Goal: Contribute content

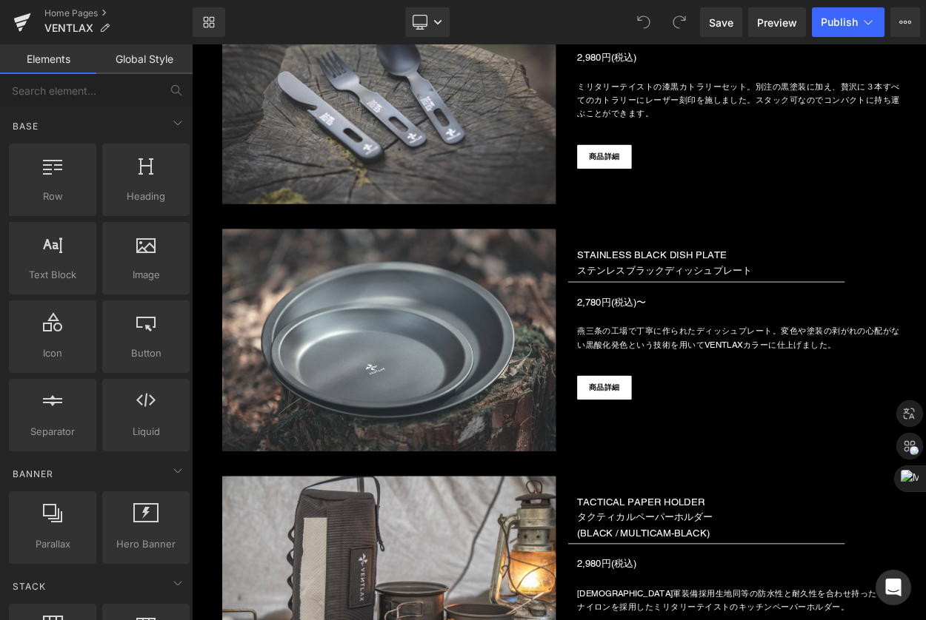
scroll to position [15277, 0]
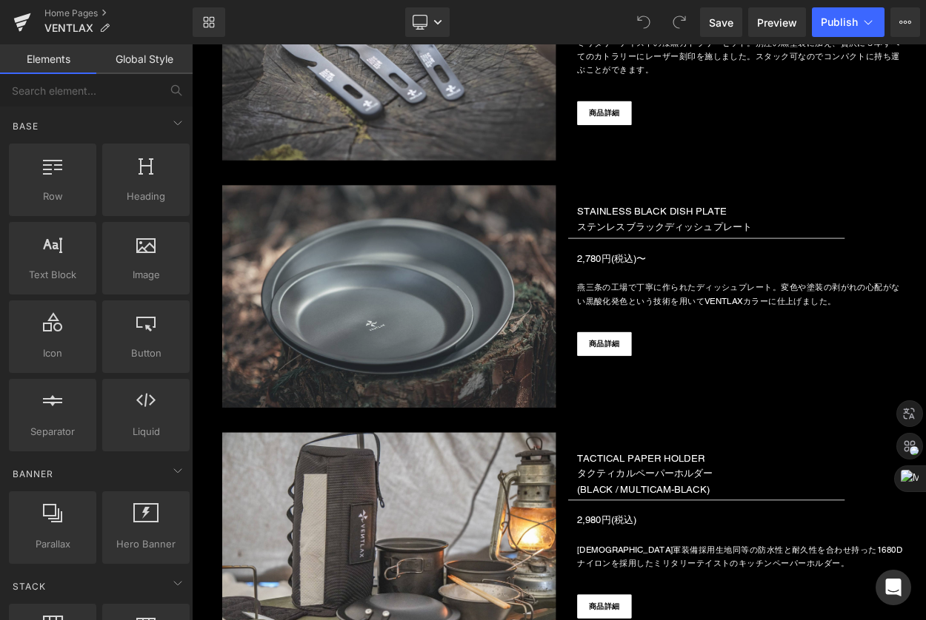
click at [415, 319] on div "Image" at bounding box center [432, 351] width 407 height 271
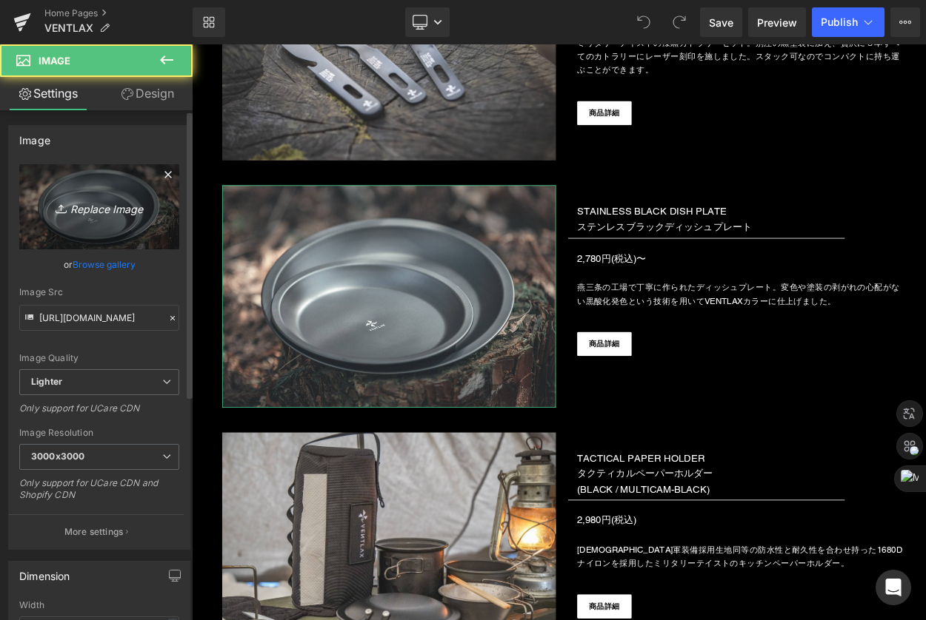
click at [78, 218] on link "Replace Image" at bounding box center [99, 206] width 160 height 85
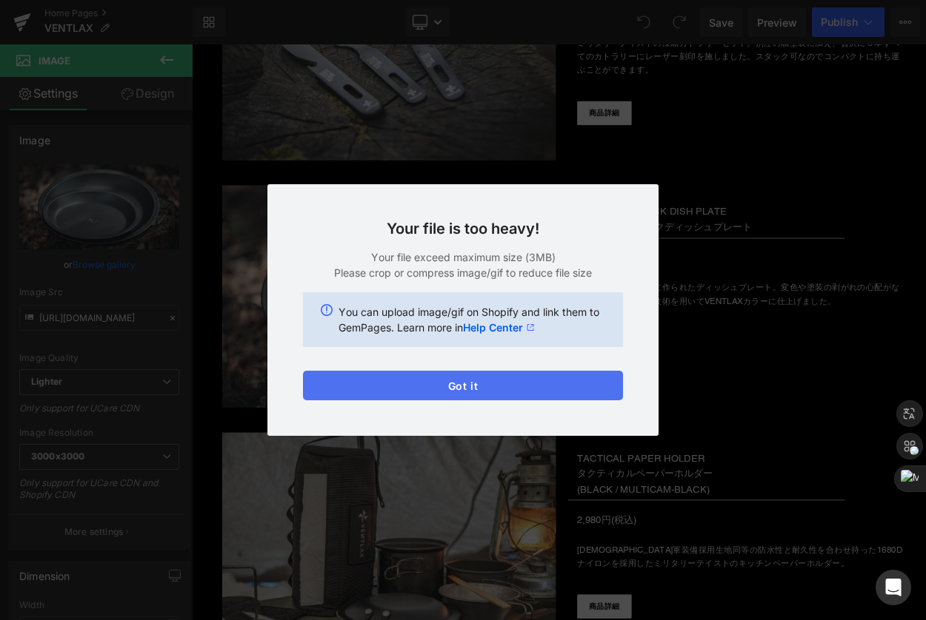
click at [463, 381] on button "Got it" at bounding box center [463, 386] width 320 height 30
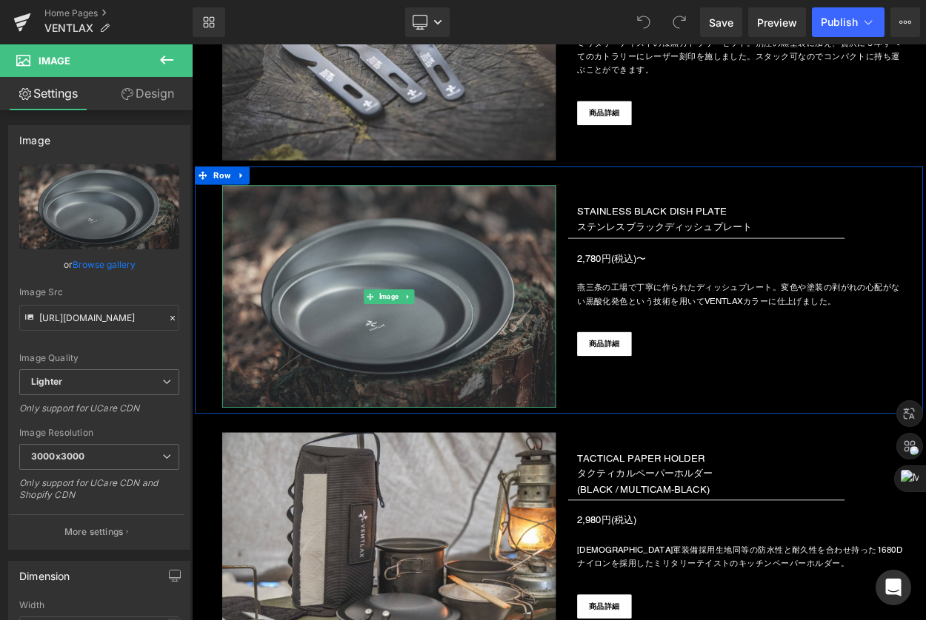
click at [458, 284] on img at bounding box center [432, 351] width 407 height 271
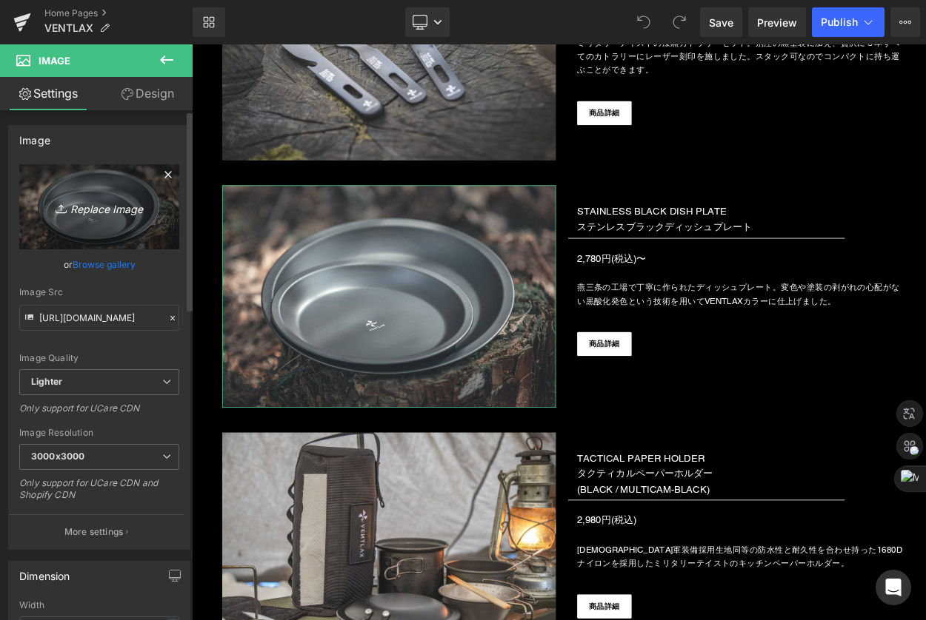
click at [113, 201] on icon "Replace Image" at bounding box center [99, 207] width 118 height 19
type input "C:\fakepath\DSC07861のコピー.jpg"
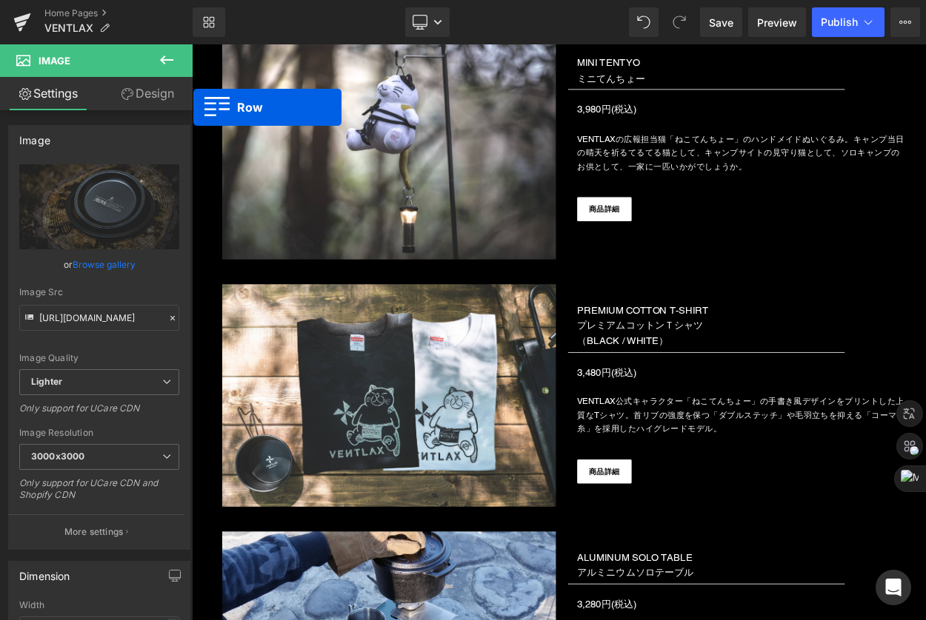
scroll to position [13851, 0]
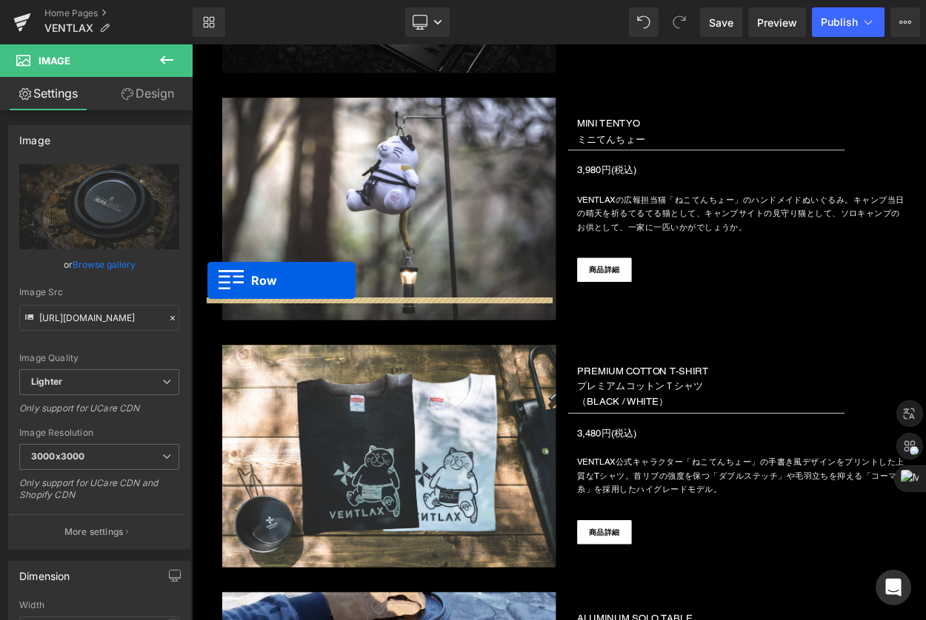
drag, startPoint x: 201, startPoint y: 433, endPoint x: 211, endPoint y: 332, distance: 101.2
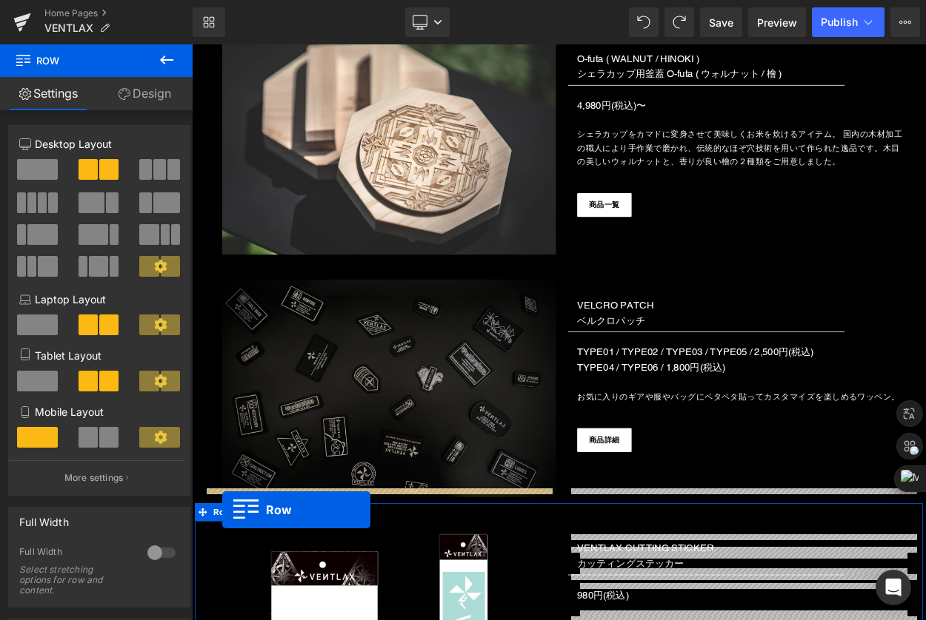
scroll to position [16726, 0]
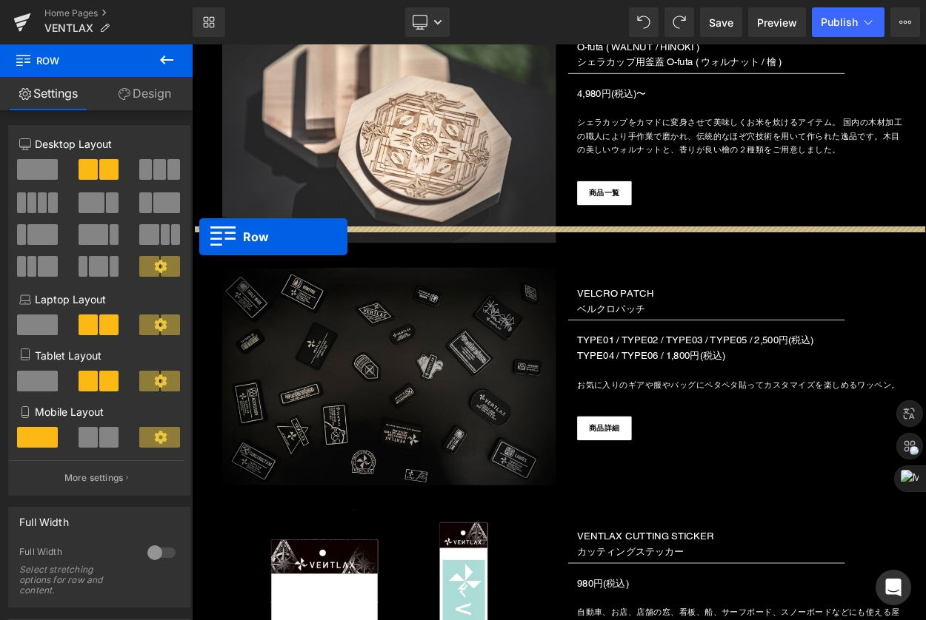
drag, startPoint x: 207, startPoint y: 343, endPoint x: 201, endPoint y: 279, distance: 63.9
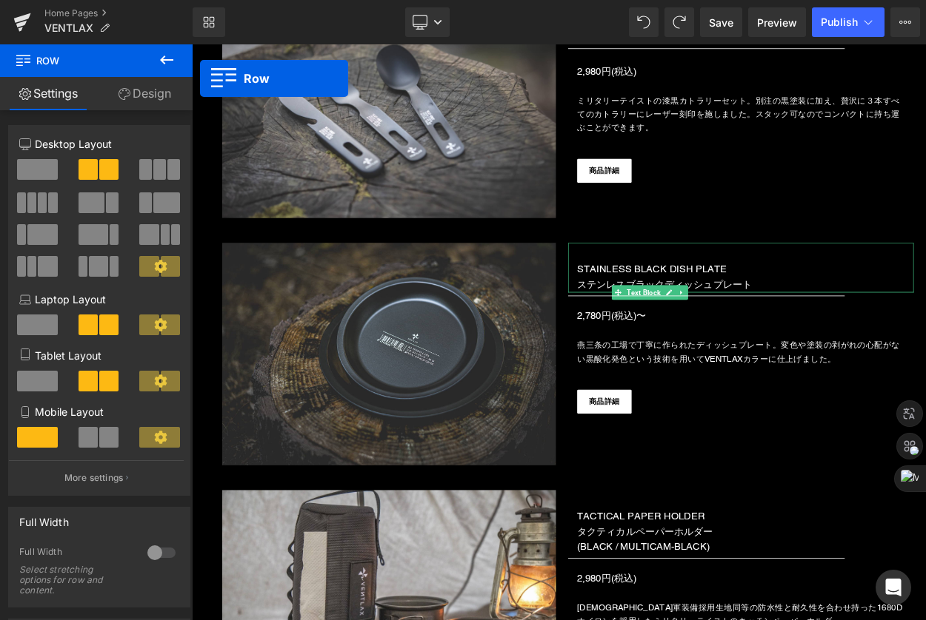
scroll to position [14861, 0]
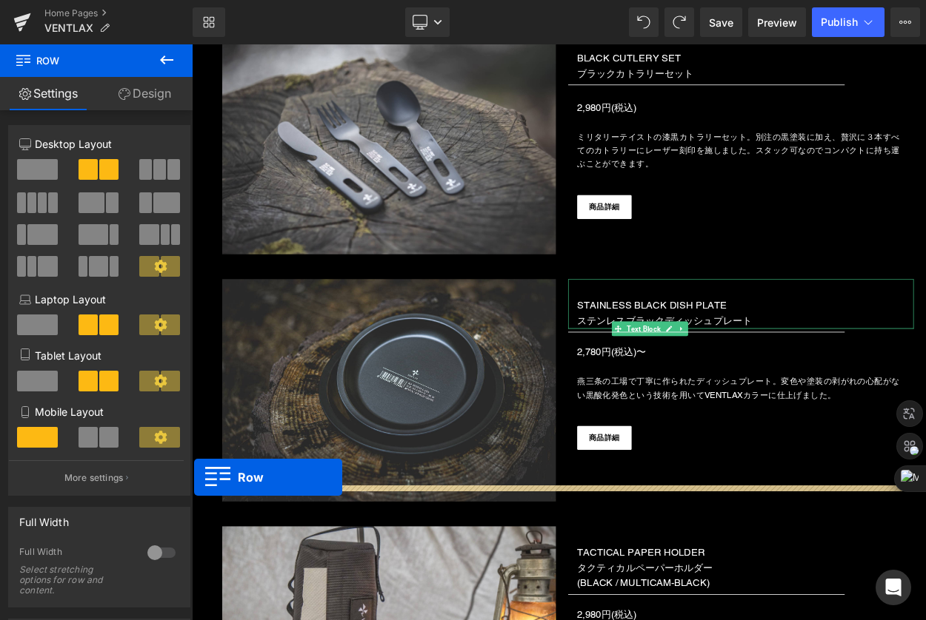
drag, startPoint x: 203, startPoint y: 383, endPoint x: 195, endPoint y: 573, distance: 190.5
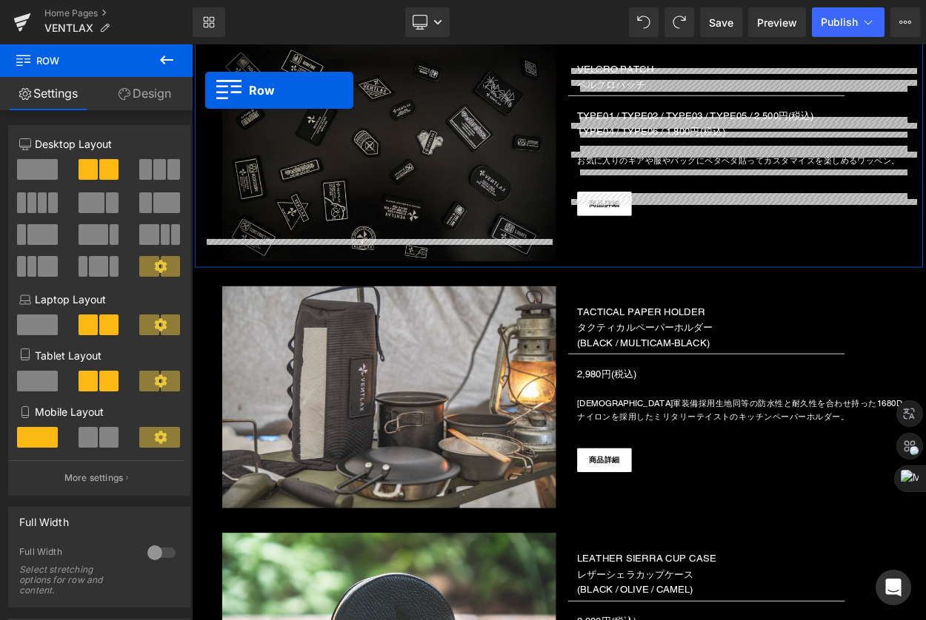
scroll to position [15392, 0]
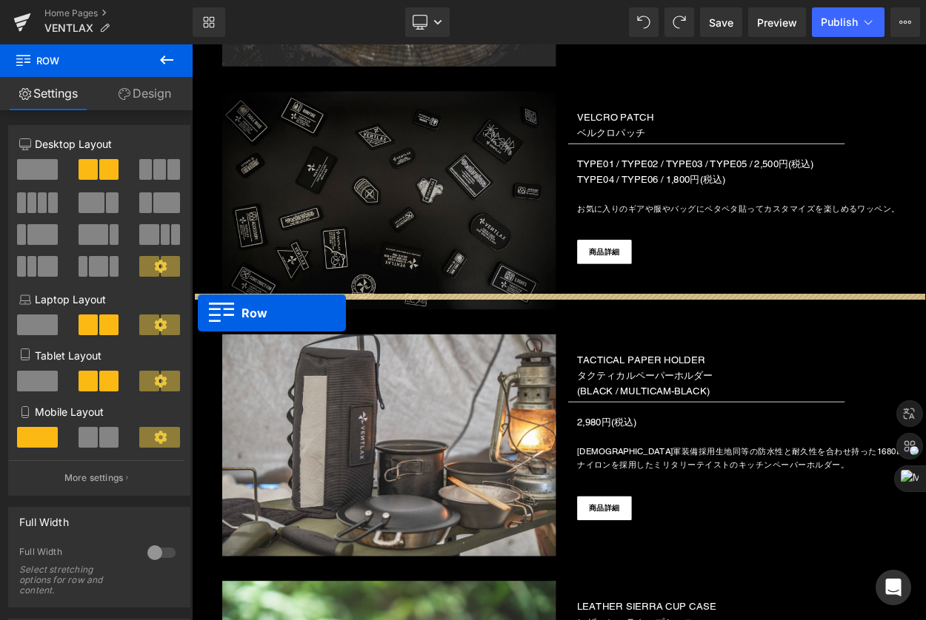
drag, startPoint x: 202, startPoint y: 309, endPoint x: 199, endPoint y: 372, distance: 63.0
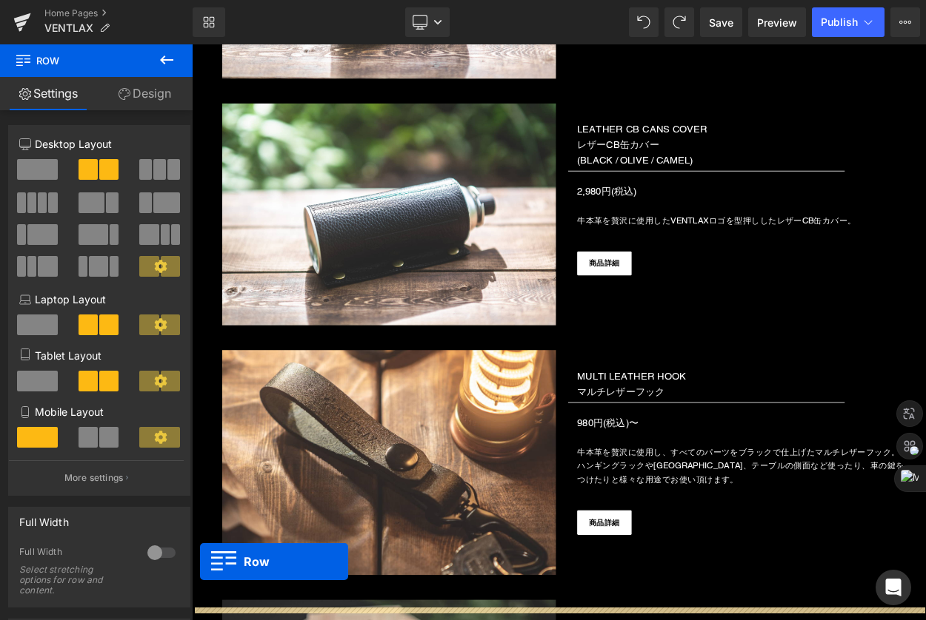
scroll to position [16321, 0]
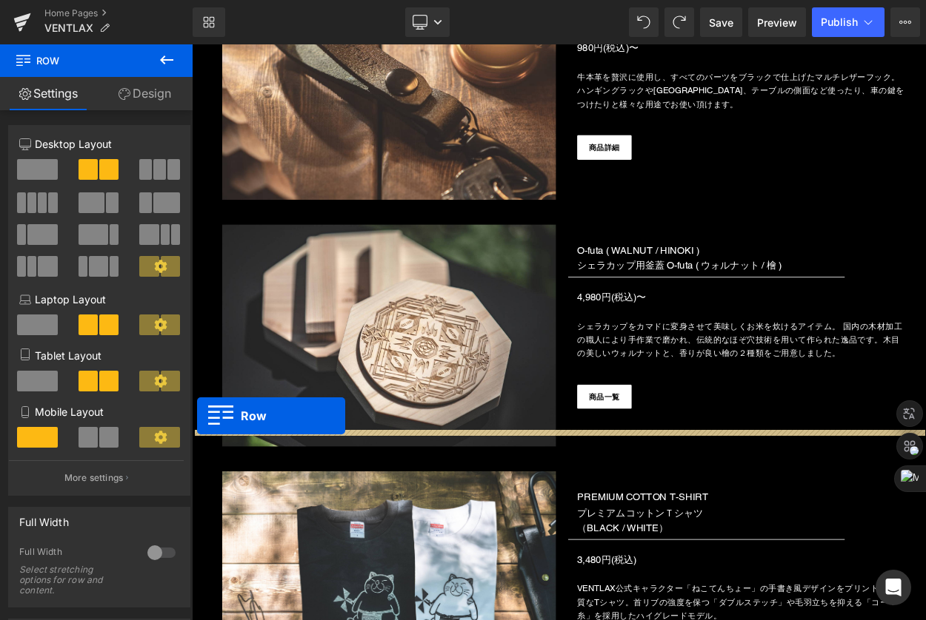
drag, startPoint x: 202, startPoint y: 469, endPoint x: 198, endPoint y: 498, distance: 29.1
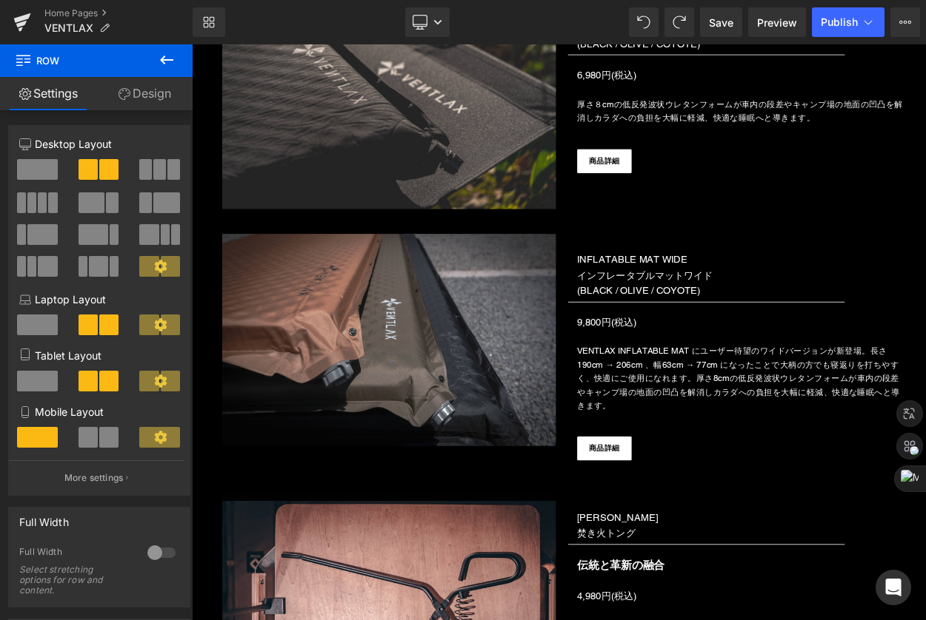
scroll to position [6788, 0]
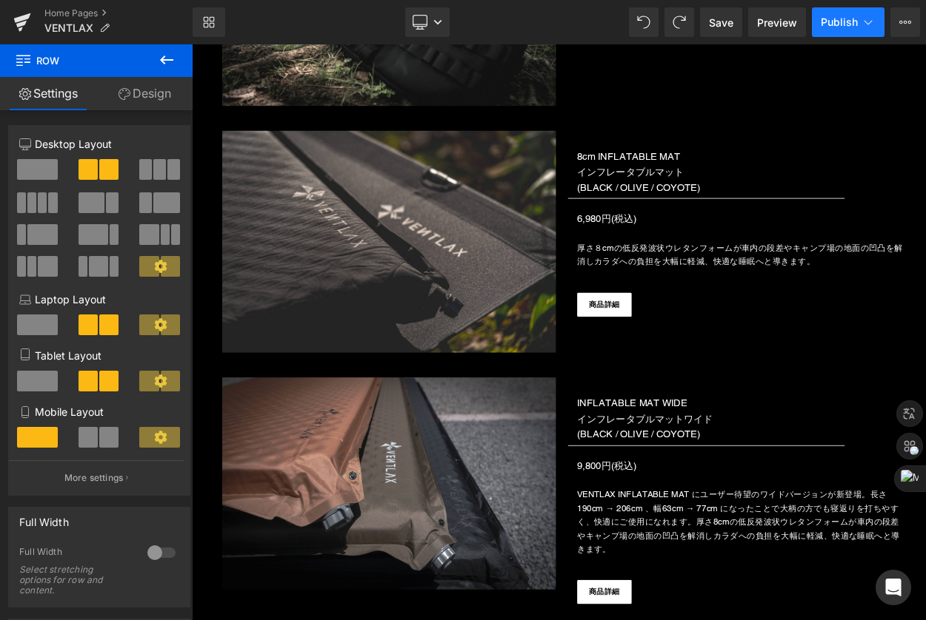
click at [854, 21] on span "Publish" at bounding box center [838, 22] width 37 height 12
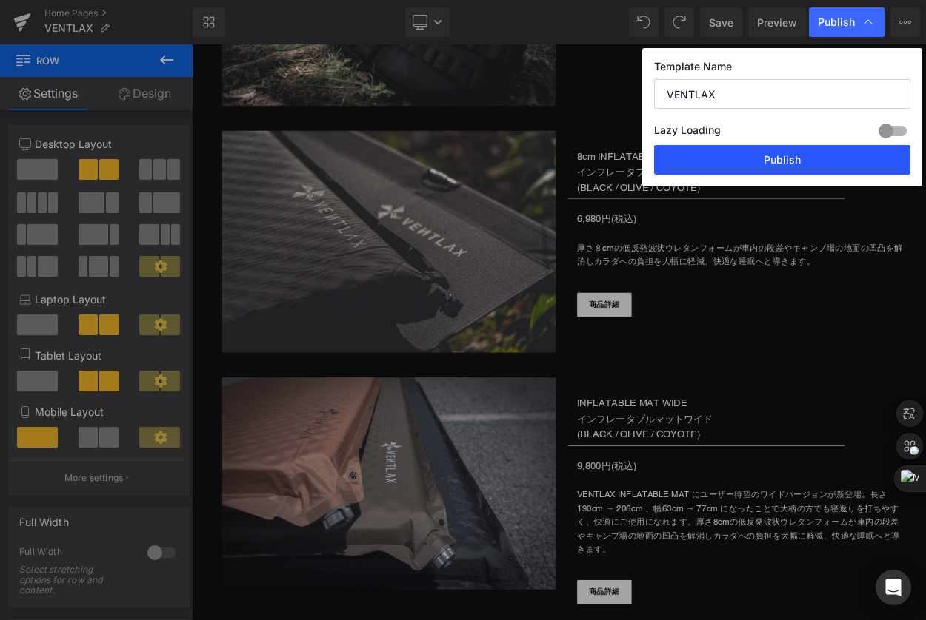
click at [699, 161] on button "Publish" at bounding box center [782, 160] width 256 height 30
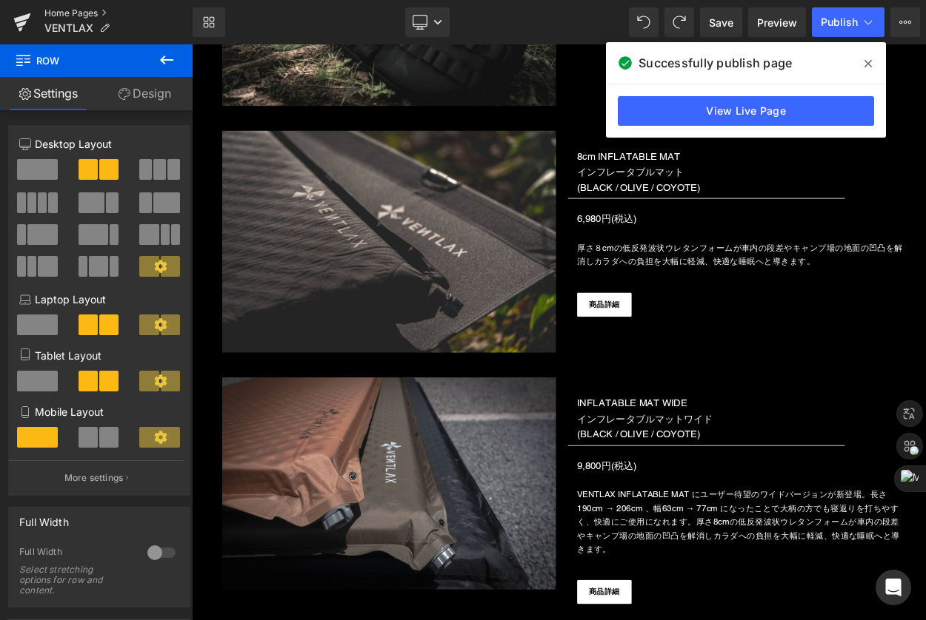
click at [66, 11] on link "Home Pages" at bounding box center [118, 13] width 148 height 12
